Goal: Task Accomplishment & Management: Use online tool/utility

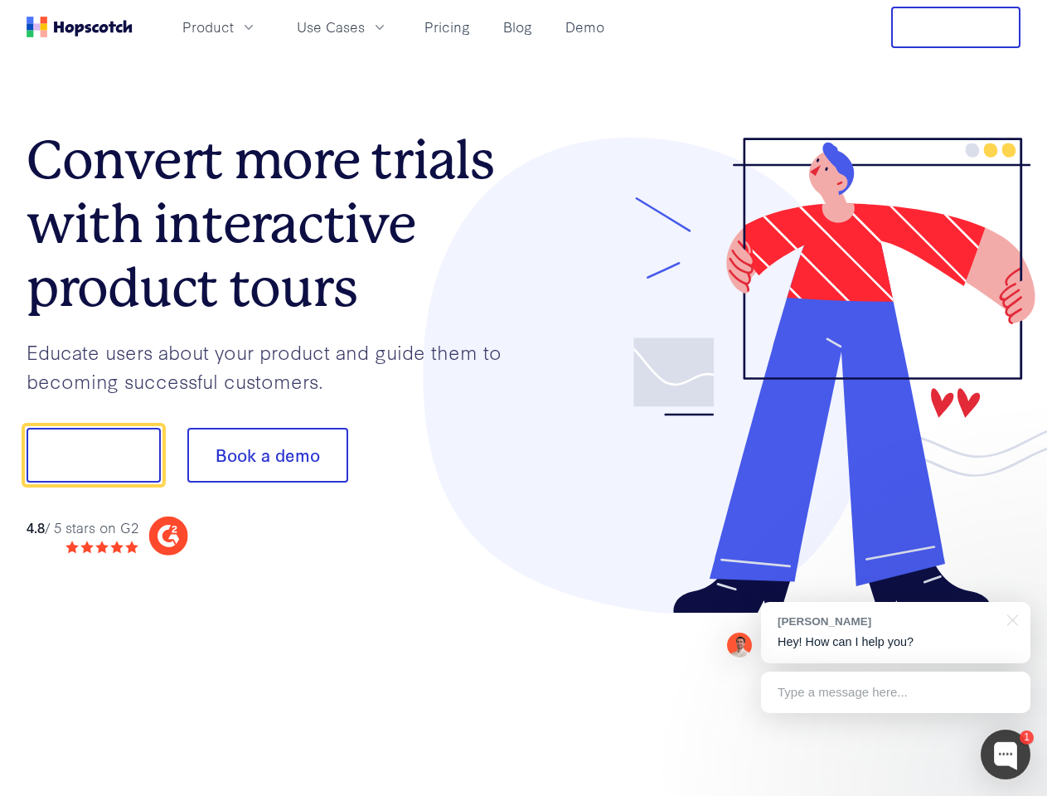
click at [524, 398] on div at bounding box center [772, 376] width 497 height 477
click at [234, 27] on span "Product" at bounding box center [207, 27] width 51 height 21
click at [365, 27] on span "Use Cases" at bounding box center [331, 27] width 68 height 21
click at [956, 27] on button "Free Trial" at bounding box center [955, 27] width 129 height 41
click at [93, 455] on button "Show me!" at bounding box center [94, 455] width 134 height 55
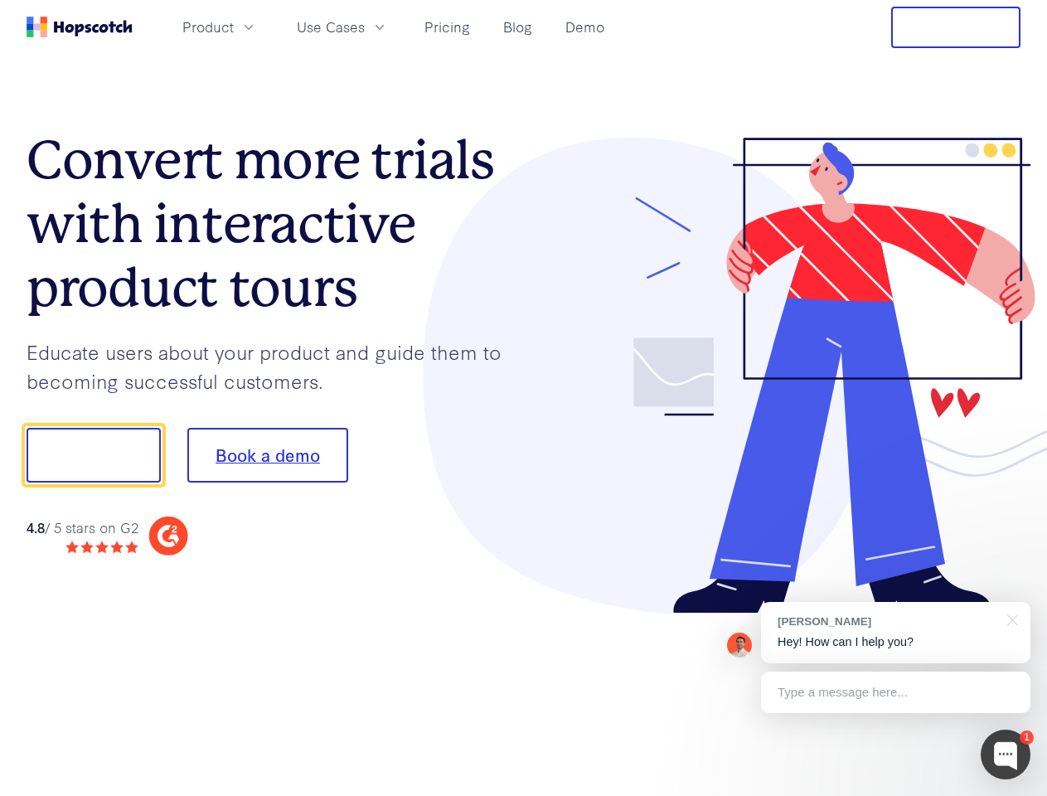
click at [267, 455] on button "Book a demo" at bounding box center [267, 455] width 161 height 55
click at [1006, 755] on div at bounding box center [1006, 755] width 50 height 50
click at [895, 633] on div "[PERSON_NAME] Hey! How can I help you?" at bounding box center [895, 632] width 269 height 61
click at [1010, 619] on div at bounding box center [875, 453] width 311 height 553
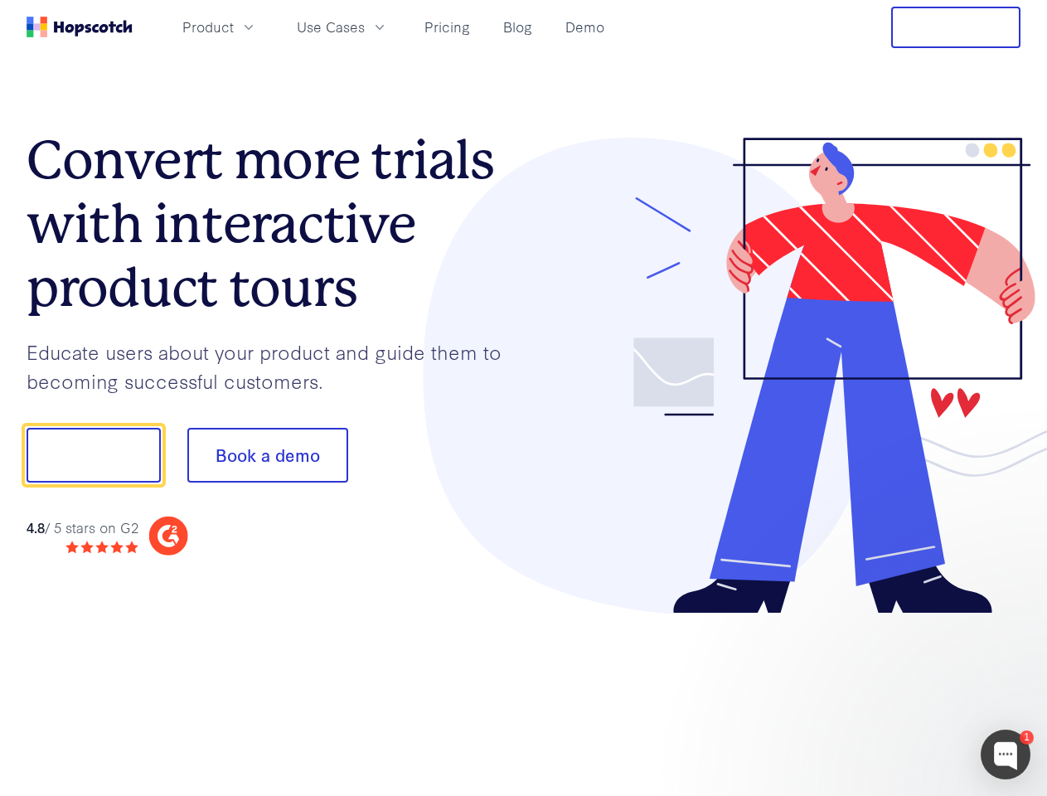
click at [895, 692] on div at bounding box center [875, 564] width 311 height 331
